Goal: Transaction & Acquisition: Purchase product/service

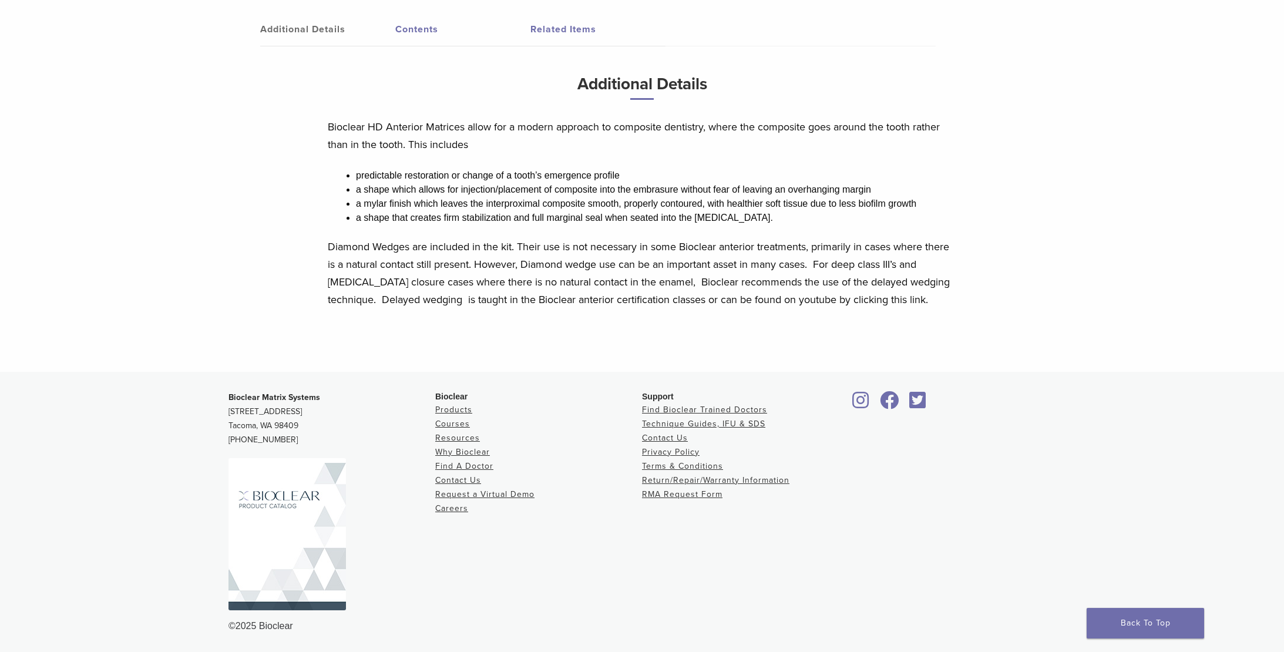
scroll to position [617, 0]
click at [281, 545] on img at bounding box center [288, 534] width 118 height 152
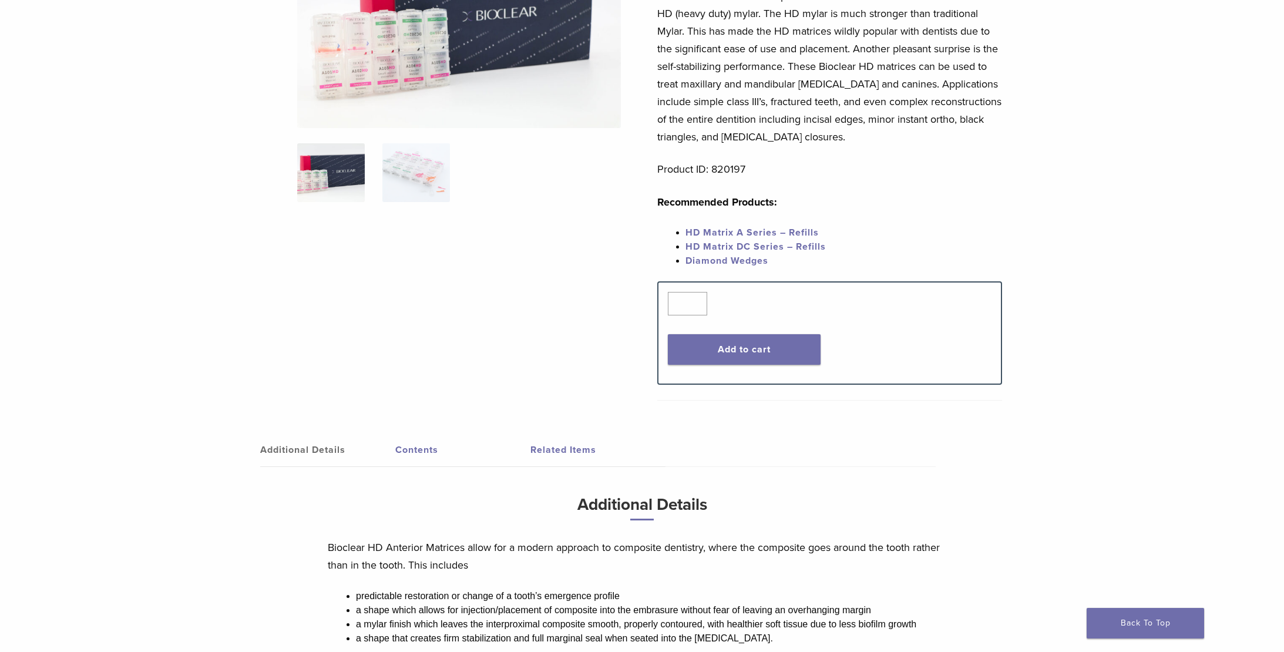
scroll to position [28, 0]
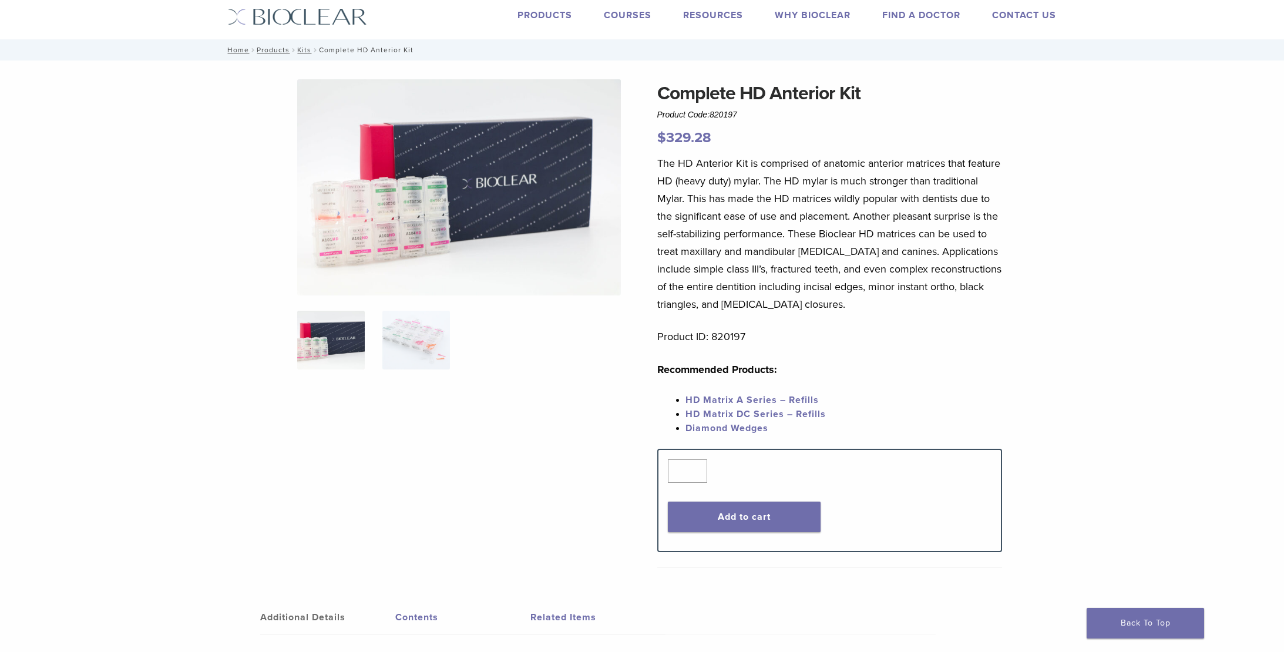
click at [543, 16] on link "Products" at bounding box center [545, 15] width 55 height 12
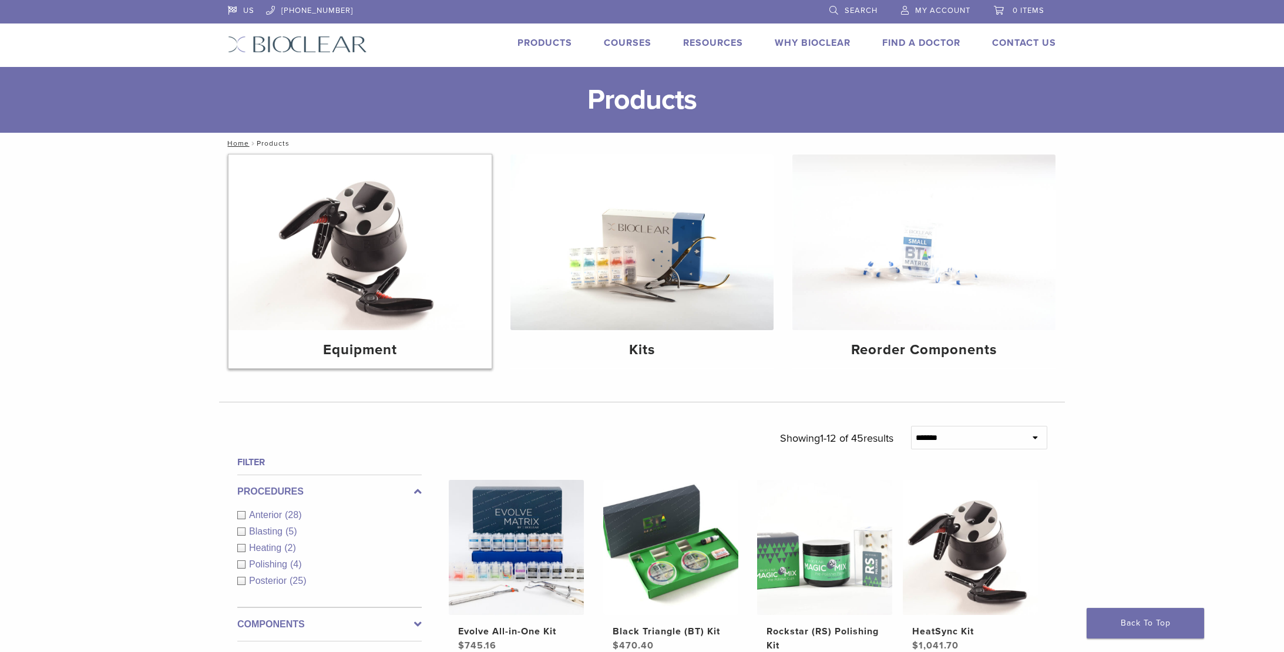
click at [326, 278] on img at bounding box center [360, 243] width 263 height 176
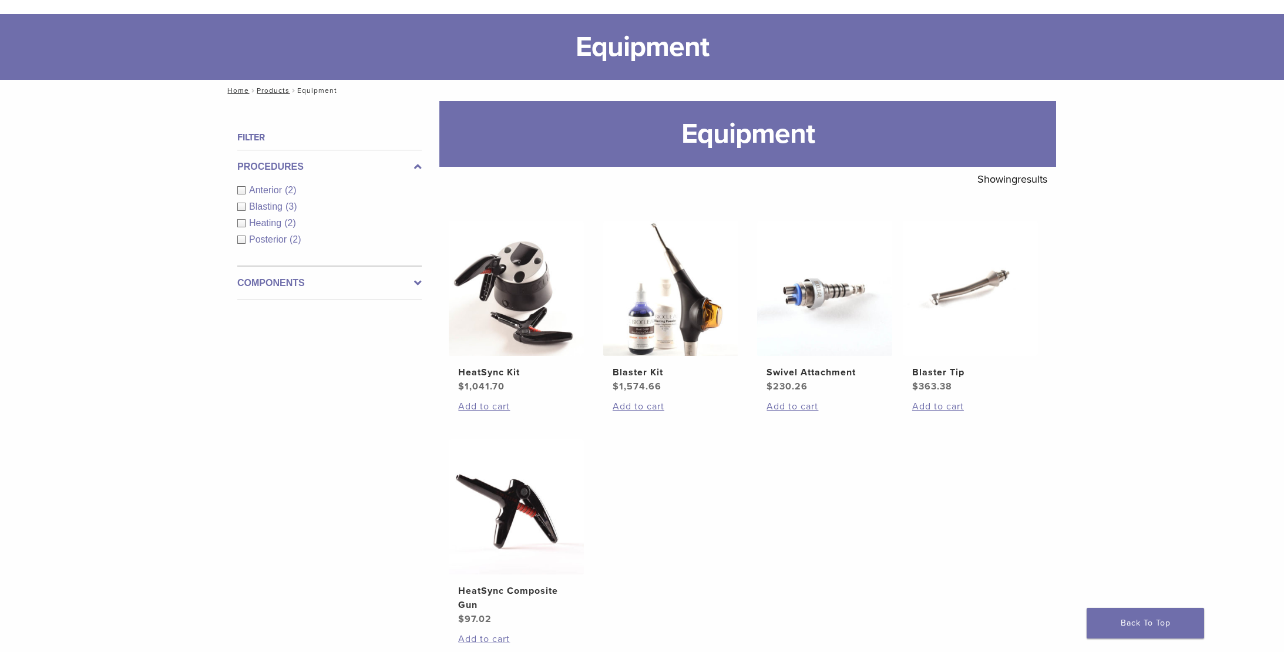
scroll to position [106, 0]
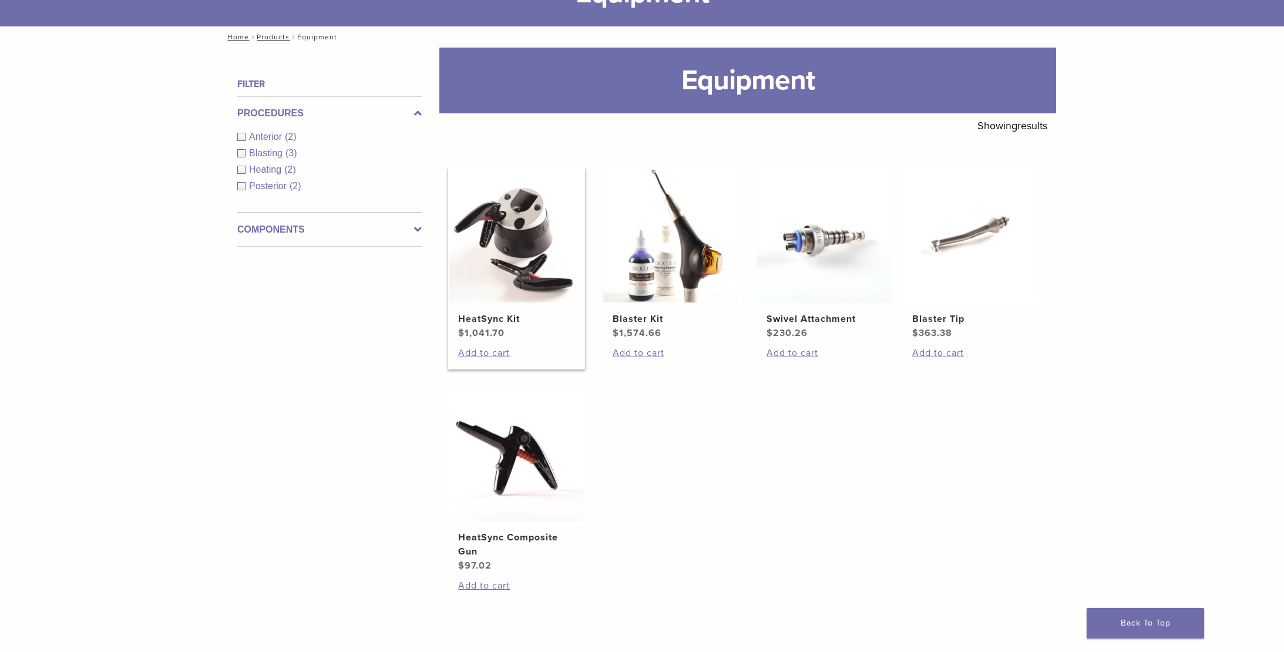
click at [513, 301] on img at bounding box center [516, 234] width 135 height 135
